Goal: Information Seeking & Learning: Learn about a topic

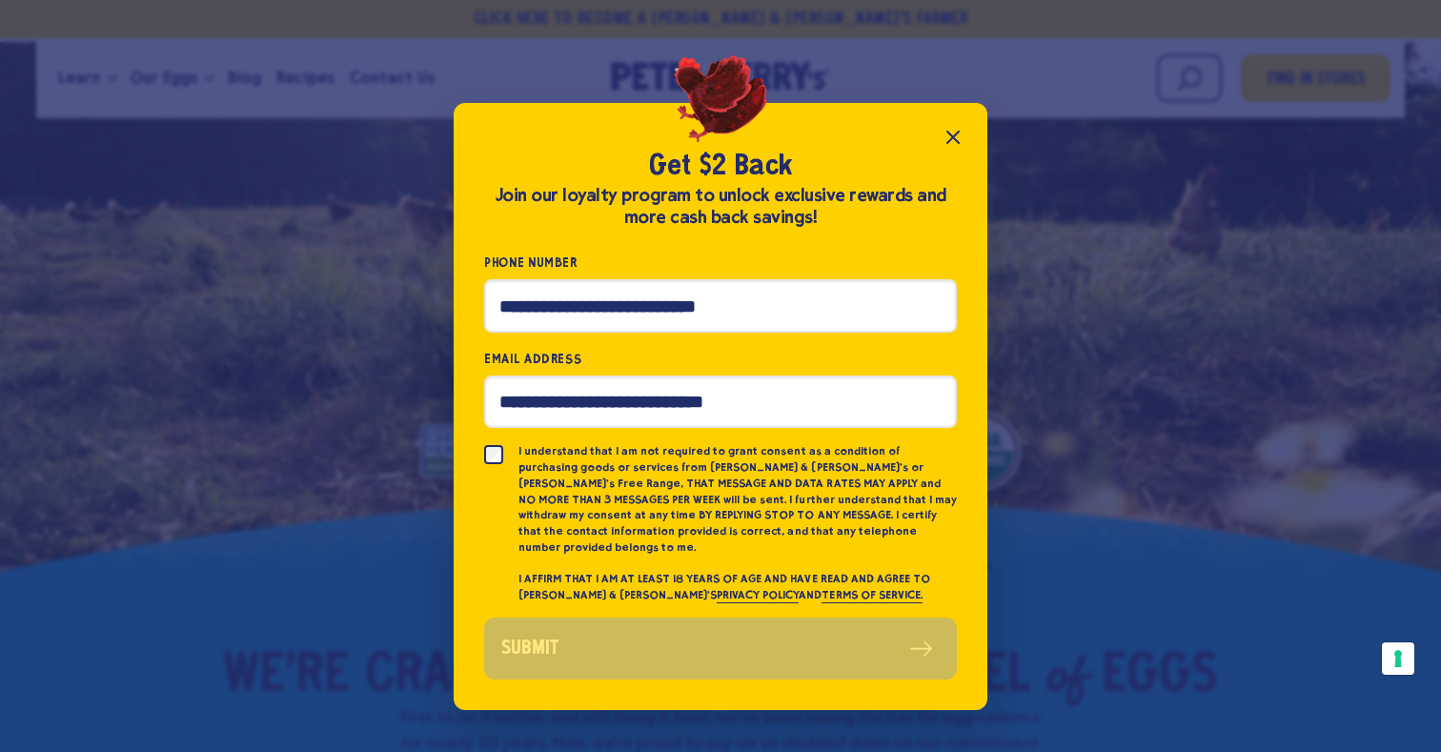
click at [950, 139] on icon "Close popup" at bounding box center [953, 137] width 23 height 23
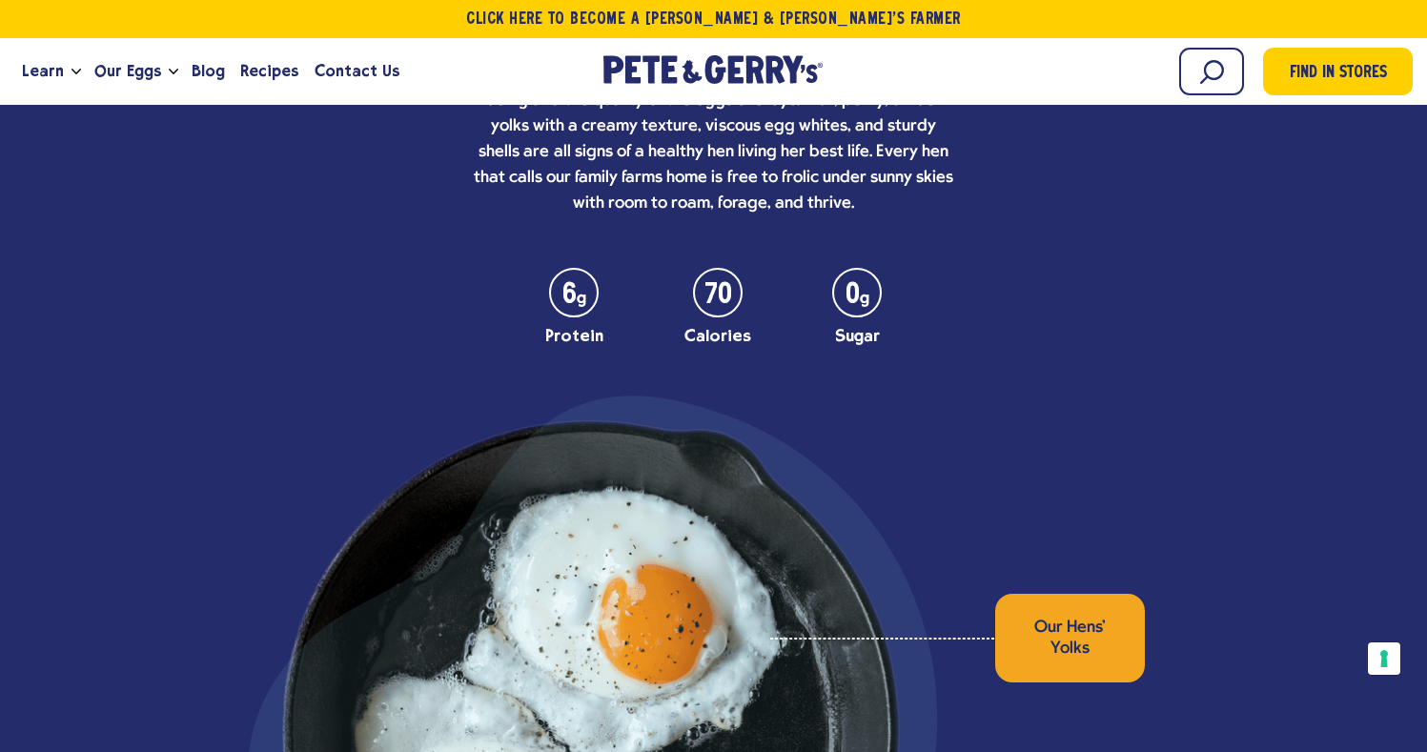
scroll to position [6005, 0]
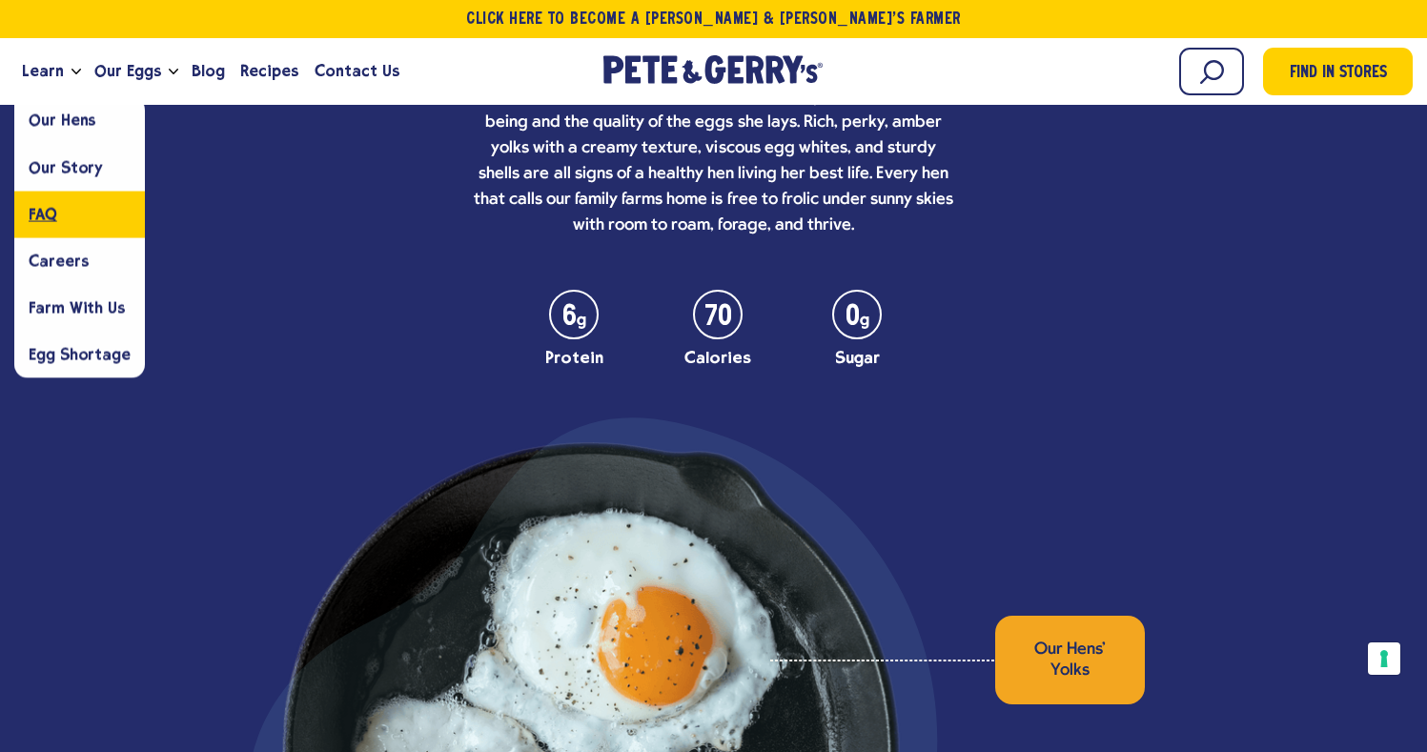
click at [50, 212] on span "FAQ" at bounding box center [43, 214] width 29 height 18
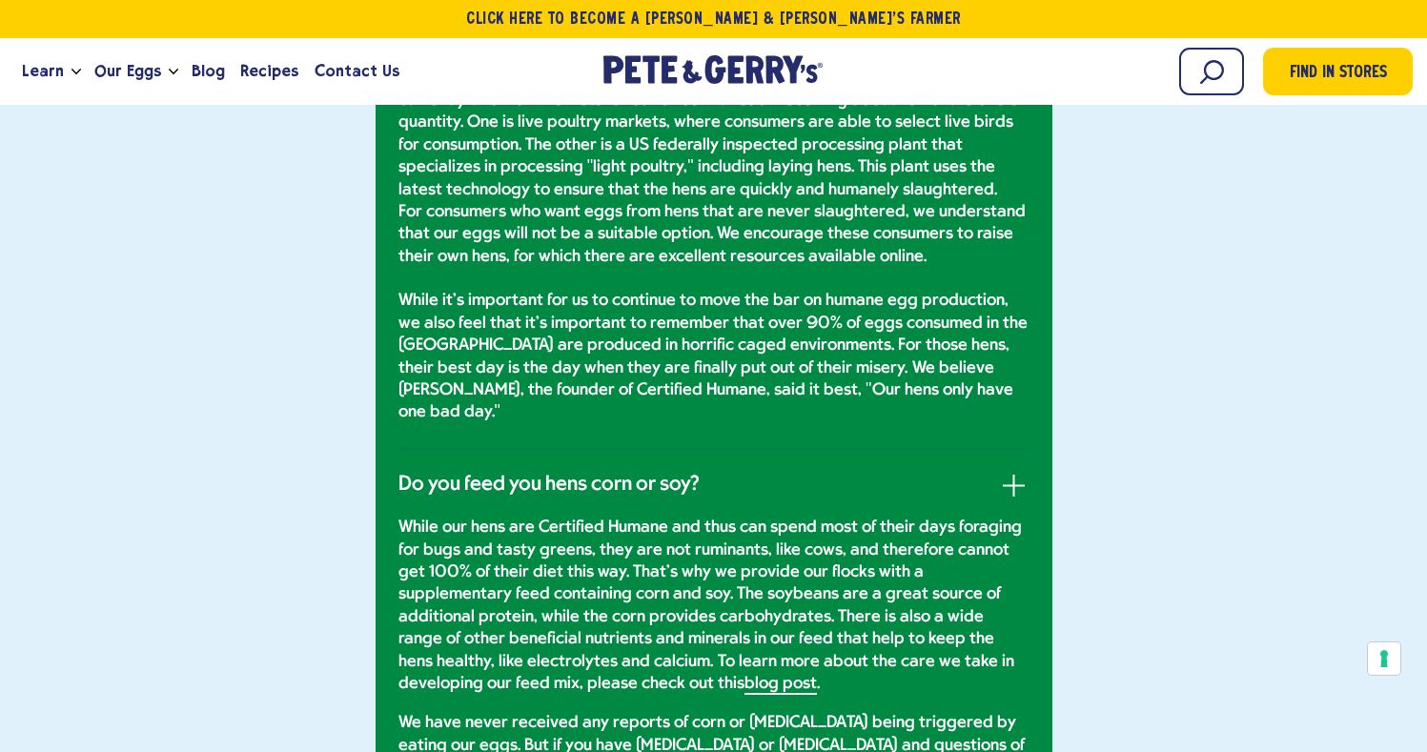
scroll to position [4098, 0]
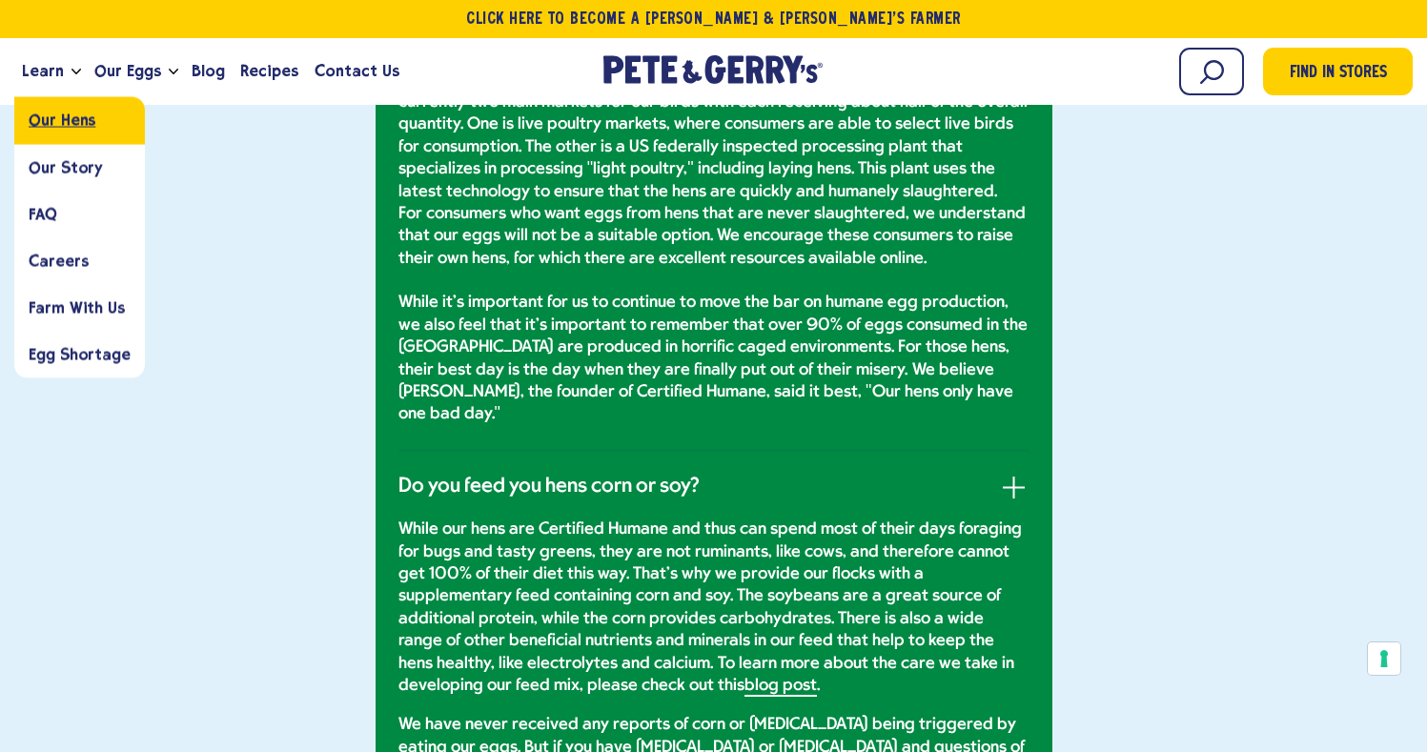
click at [62, 119] on span "Our Hens" at bounding box center [62, 121] width 67 height 18
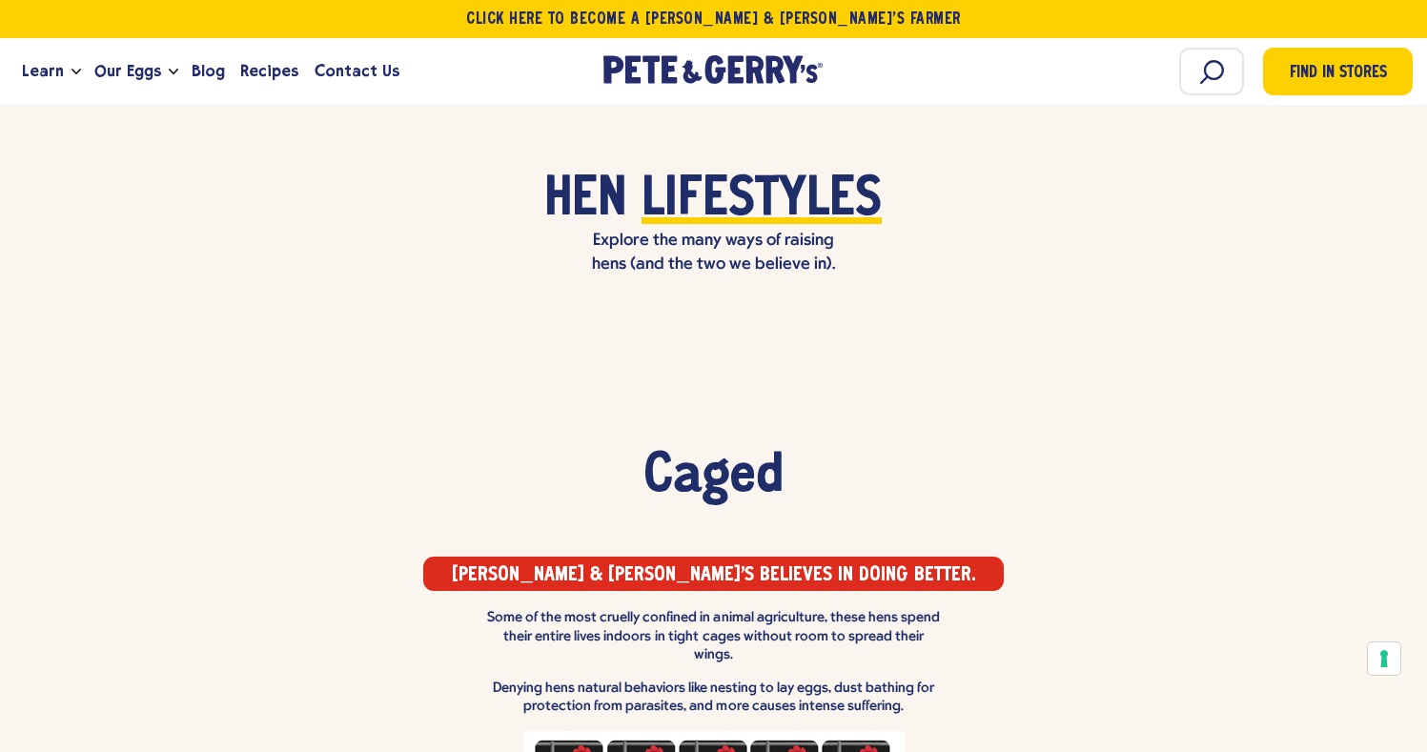
scroll to position [1811, 0]
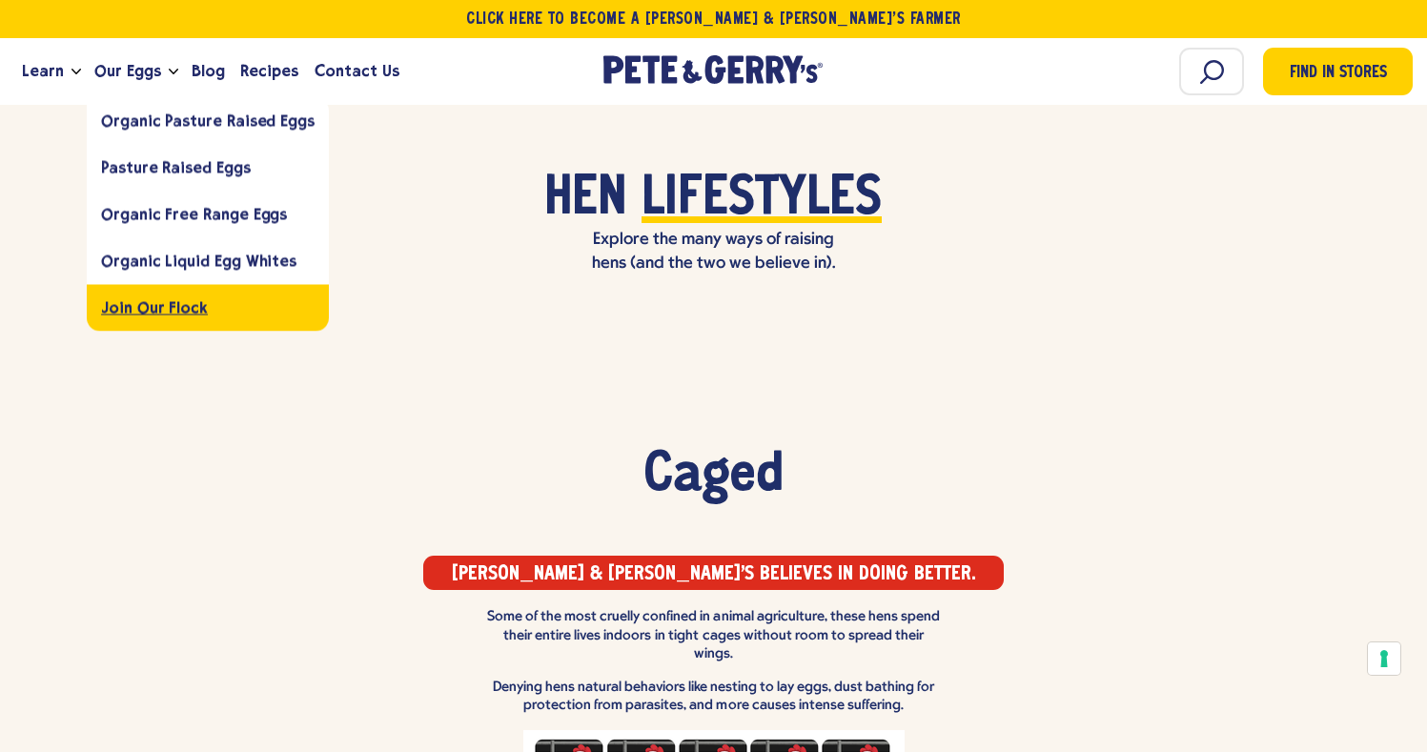
click at [149, 301] on span "Join Our Flock" at bounding box center [154, 307] width 107 height 18
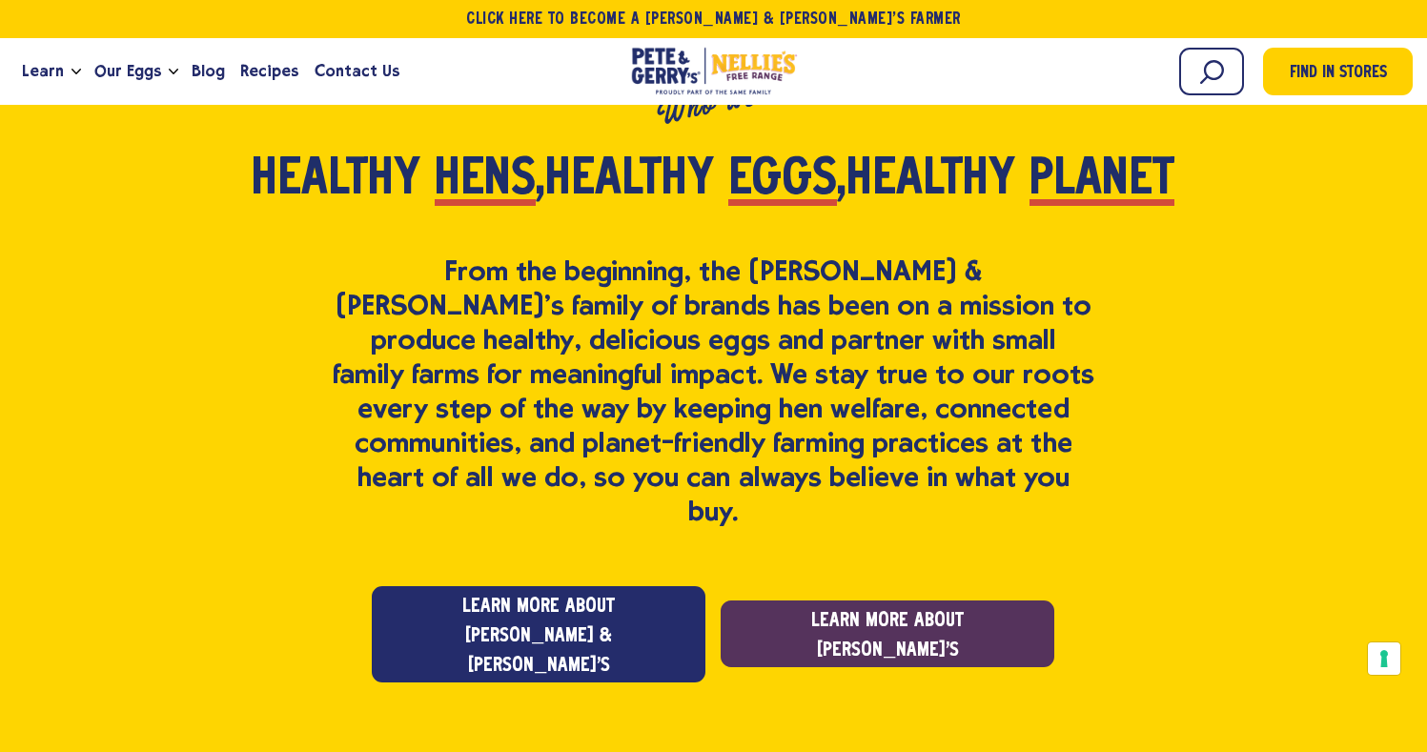
scroll to position [1430, 0]
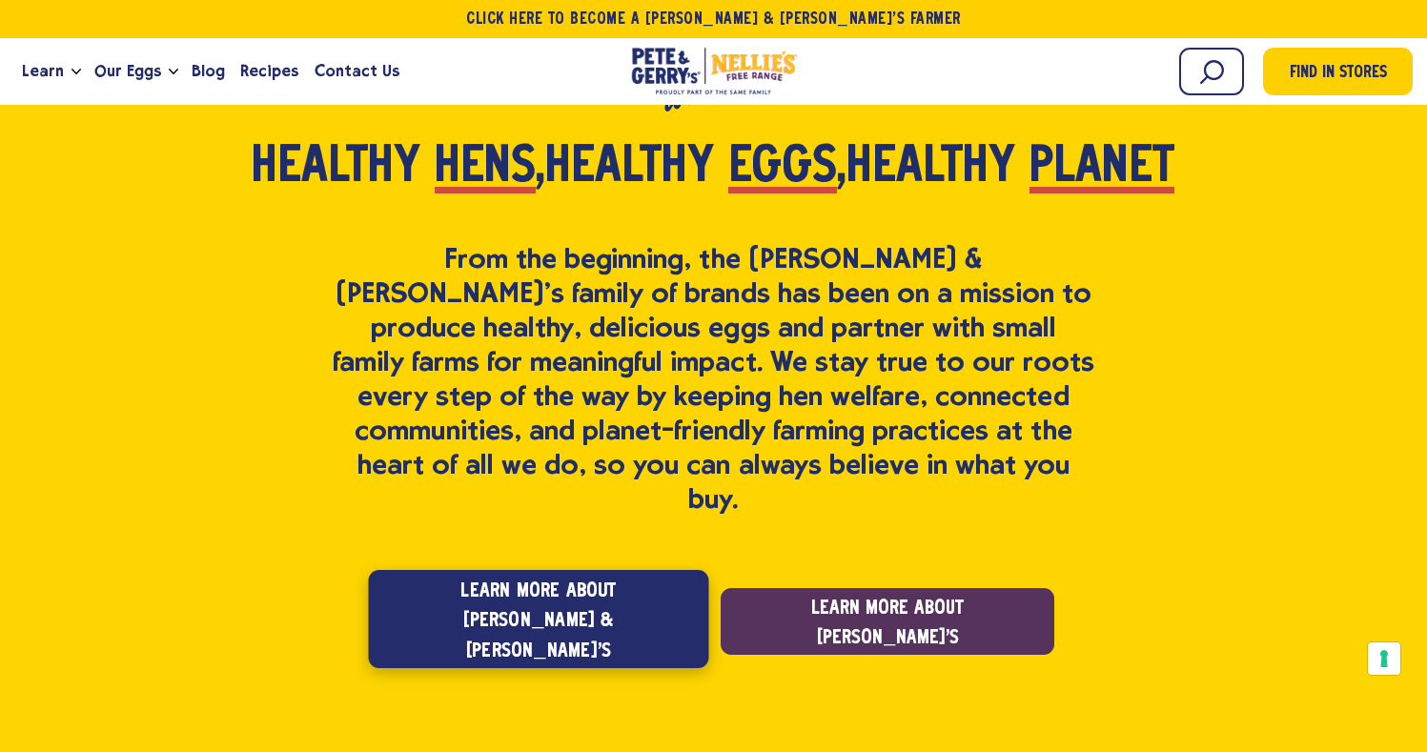
click at [518, 570] on link "Learn more about Pete & Gerry's" at bounding box center [539, 619] width 340 height 98
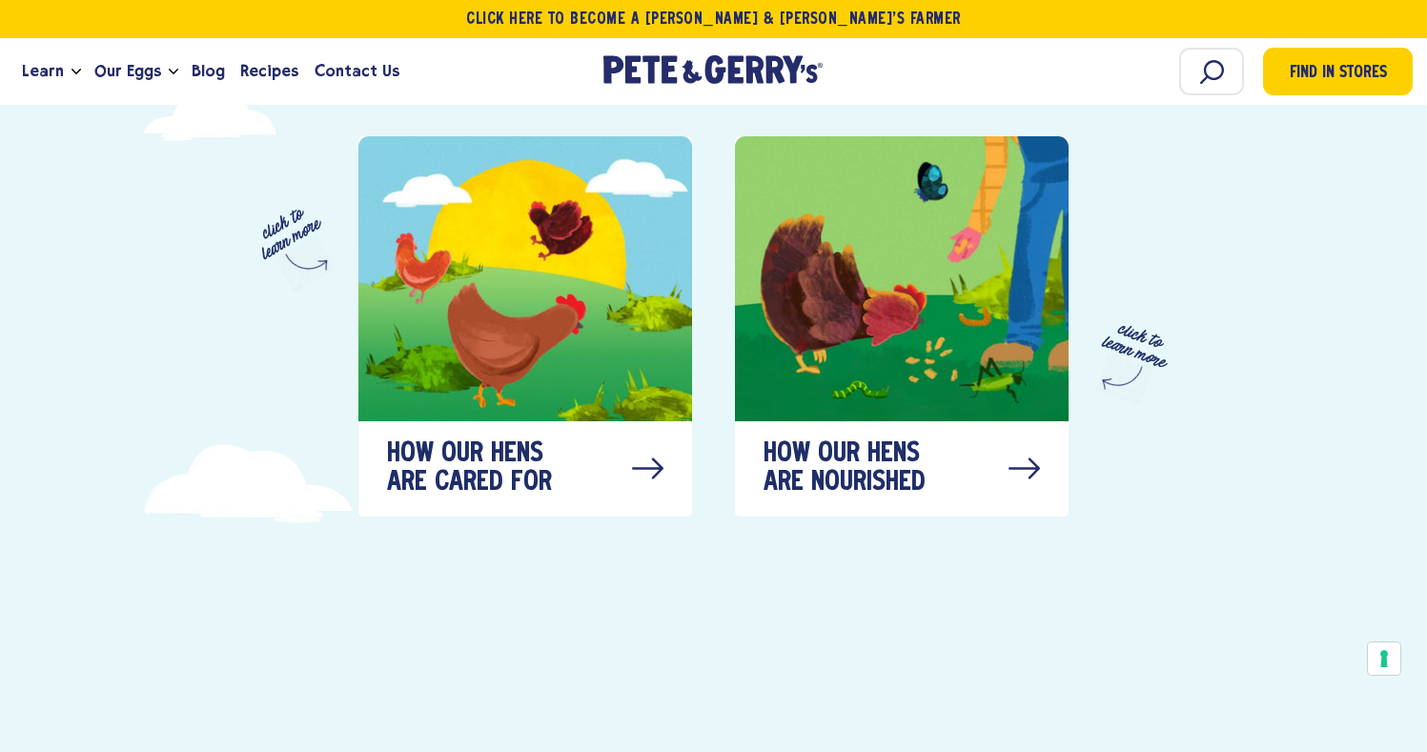
scroll to position [1048, 0]
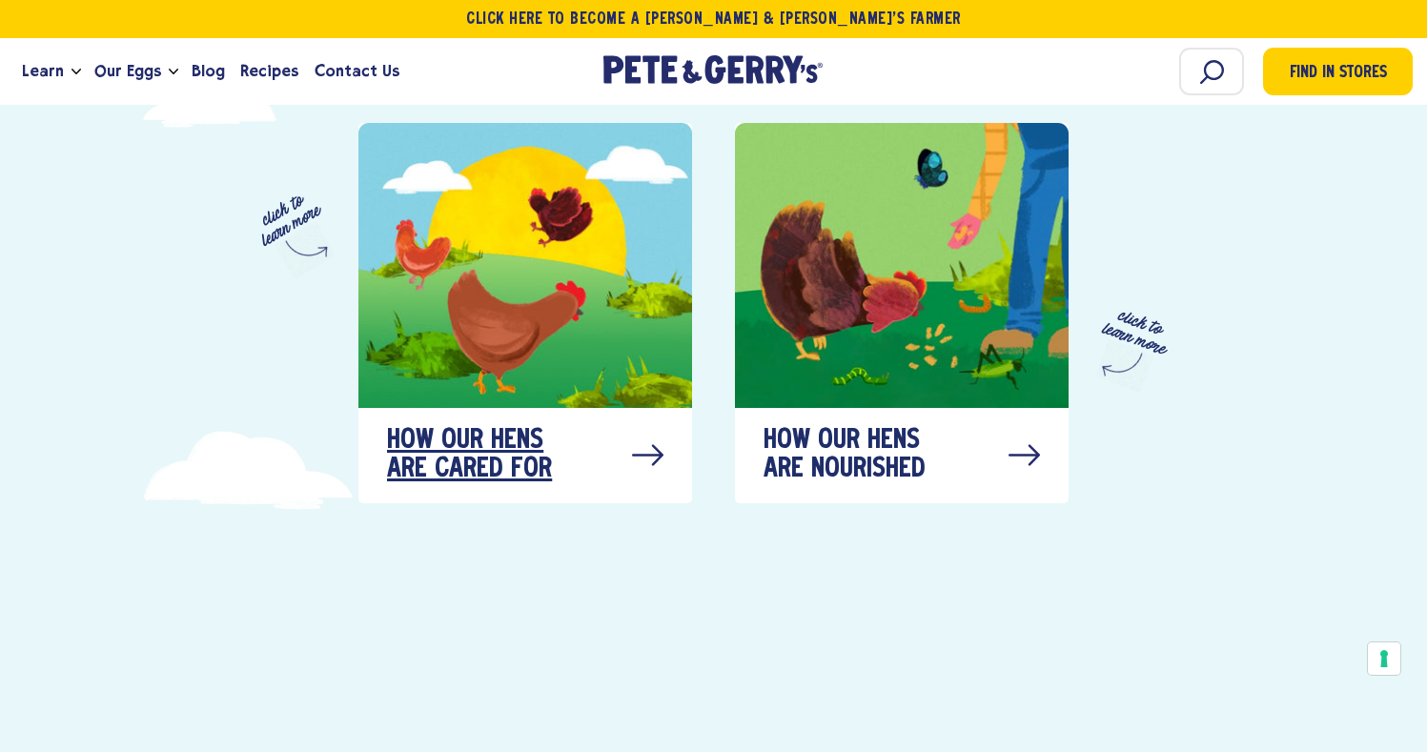
click at [537, 427] on span "How our hens are cared for" at bounding box center [482, 455] width 191 height 57
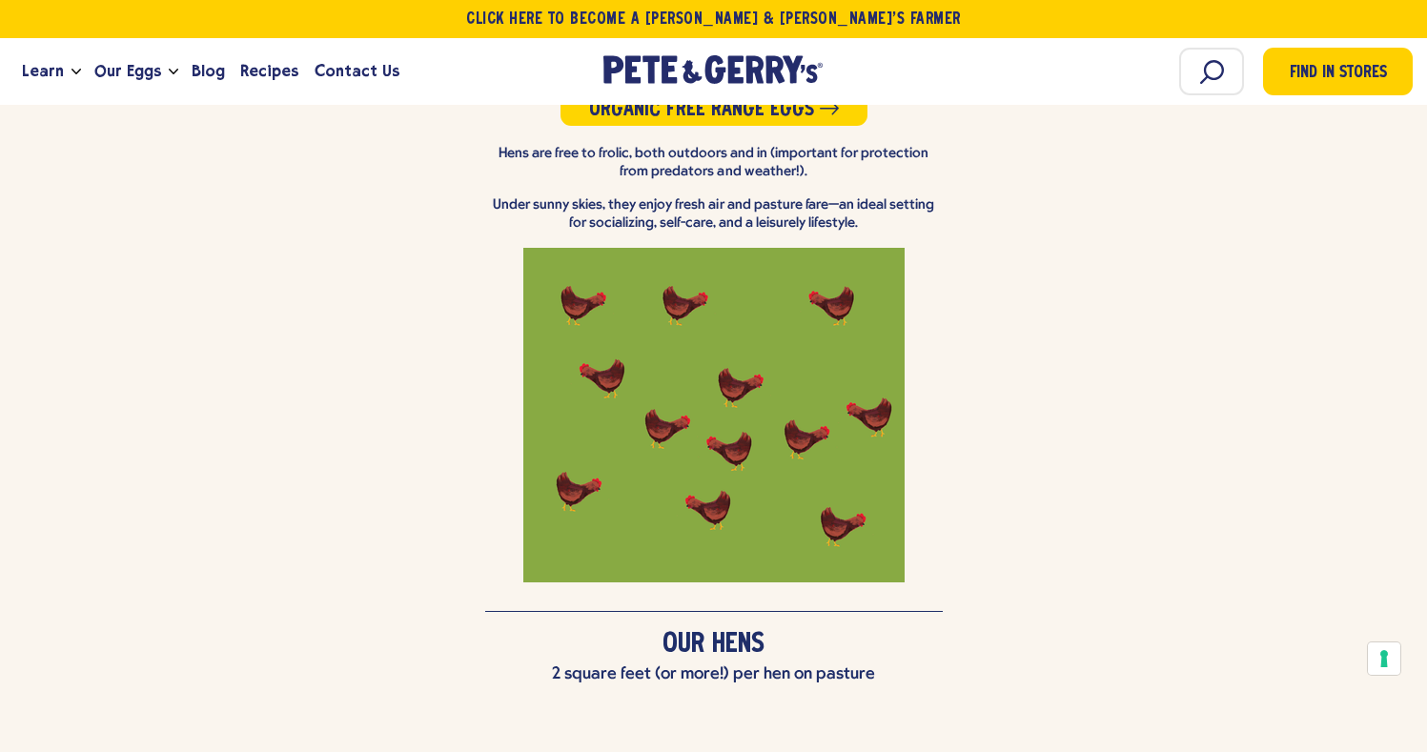
scroll to position [4188, 0]
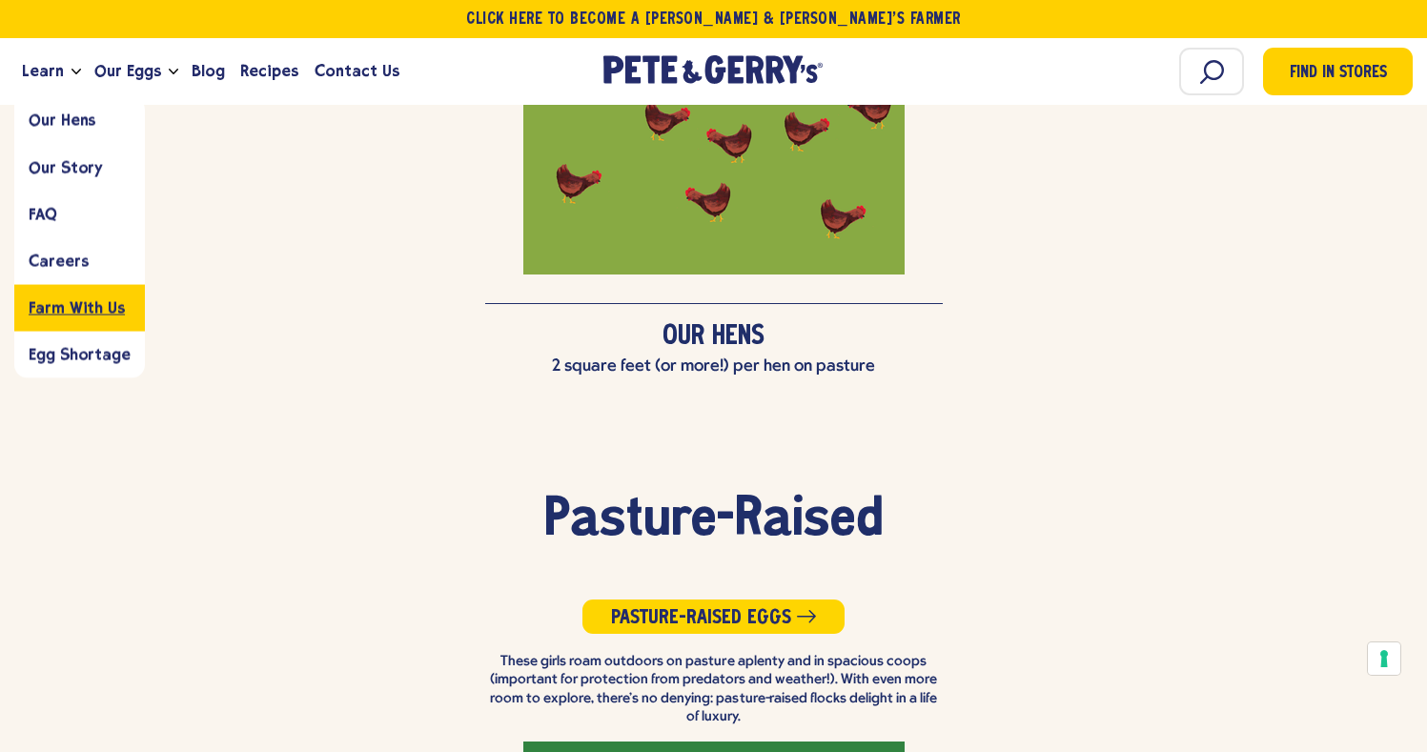
click at [78, 307] on span "Farm With Us" at bounding box center [77, 307] width 96 height 18
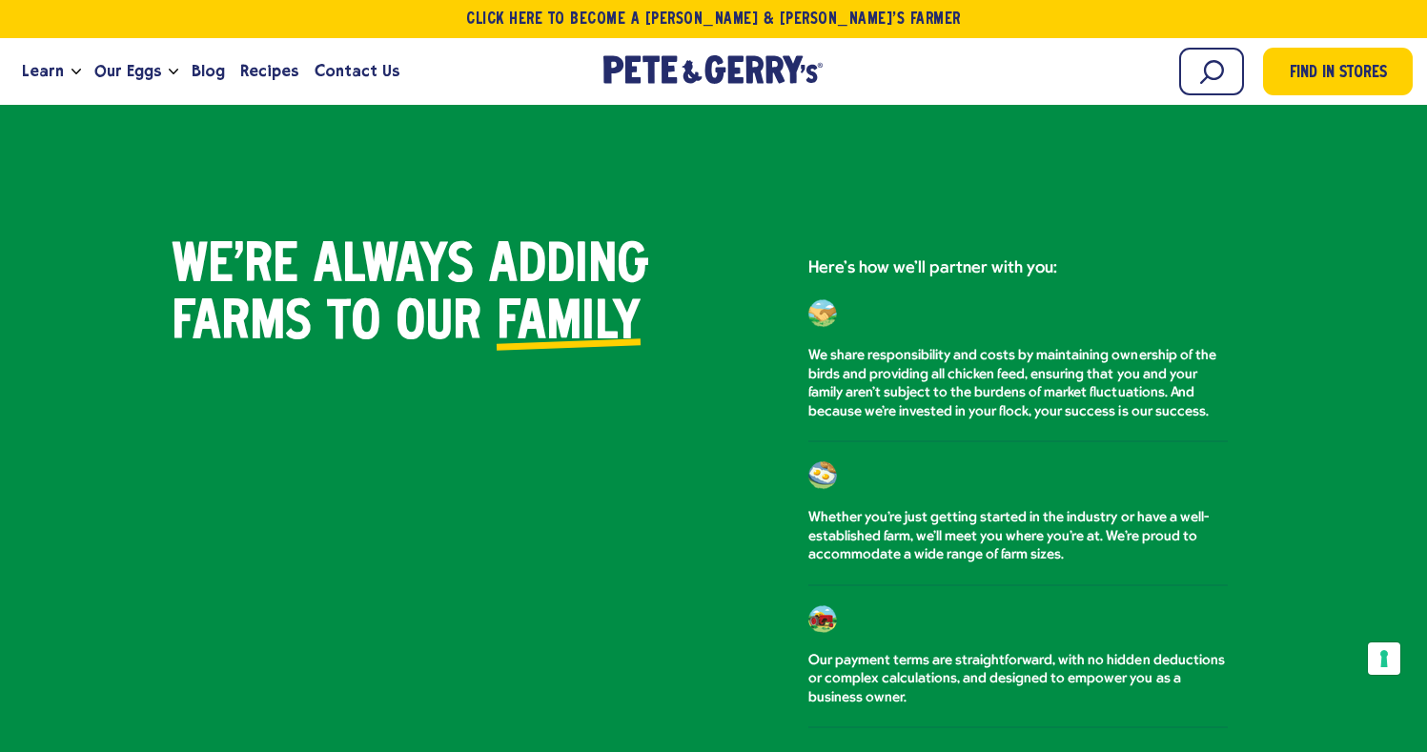
scroll to position [1048, 0]
